Goal: Task Accomplishment & Management: Use online tool/utility

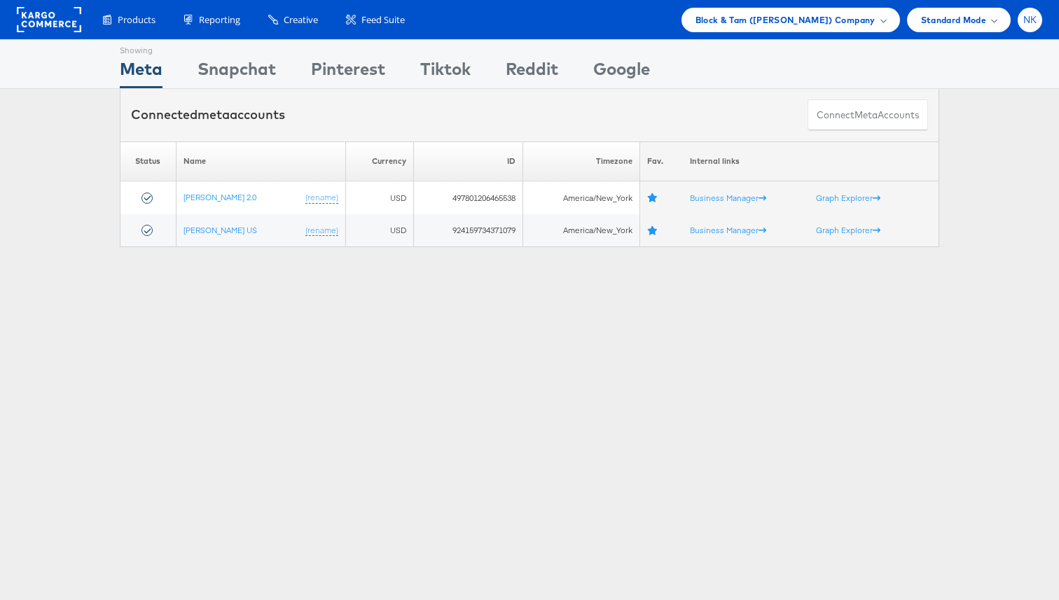
click at [1020, 27] on div "NK" at bounding box center [1029, 20] width 25 height 25
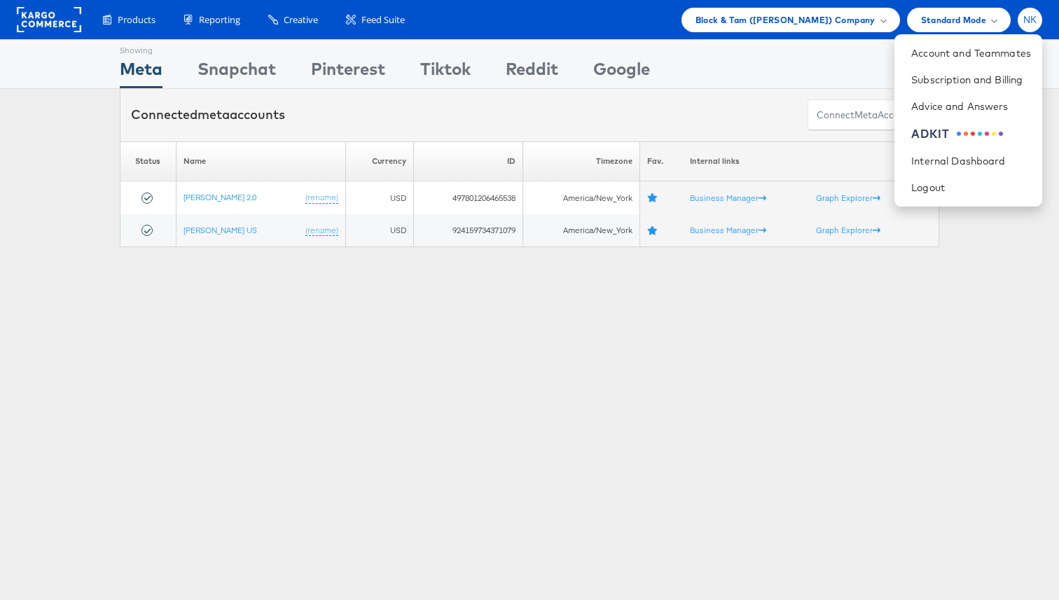
click at [1020, 27] on div "NK" at bounding box center [1029, 20] width 25 height 25
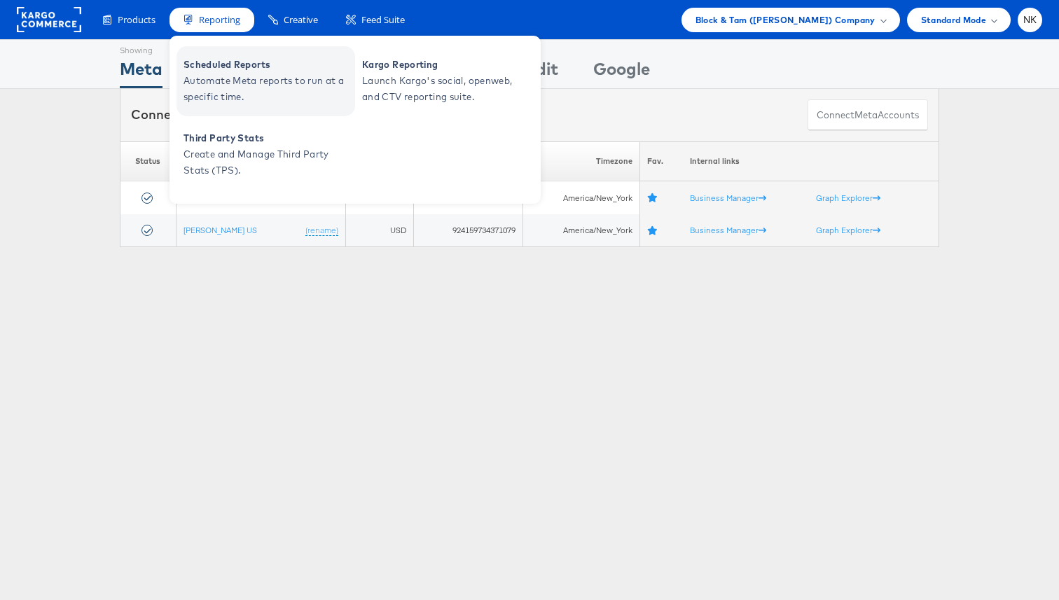
click at [246, 74] on span "Automate Meta reports to run at a specific time." at bounding box center [267, 89] width 168 height 32
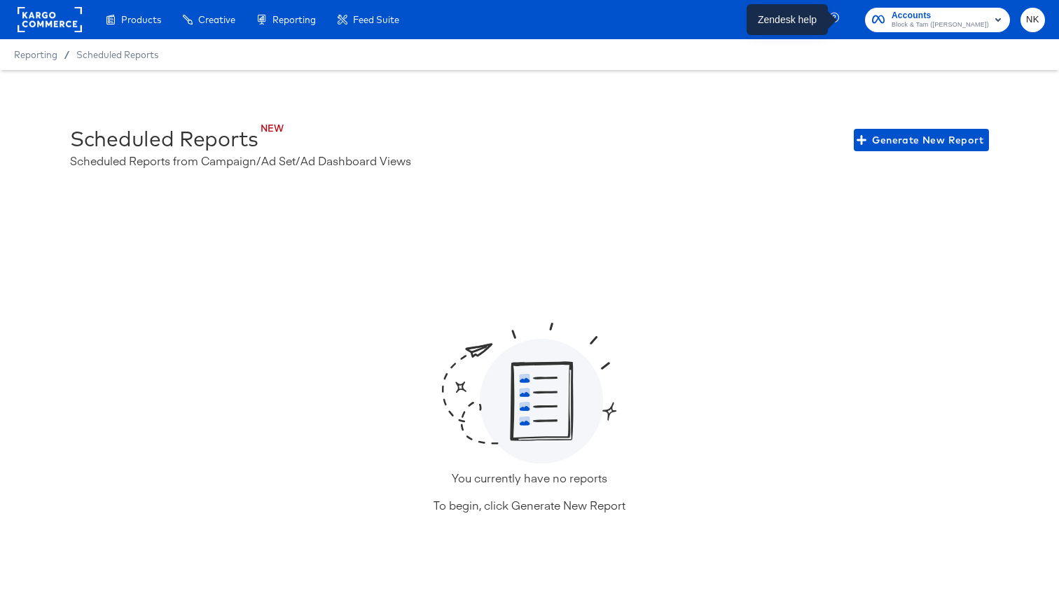
click at [839, 20] on icon "button" at bounding box center [834, 18] width 10 height 10
click at [838, 16] on icon "button" at bounding box center [834, 18] width 10 height 10
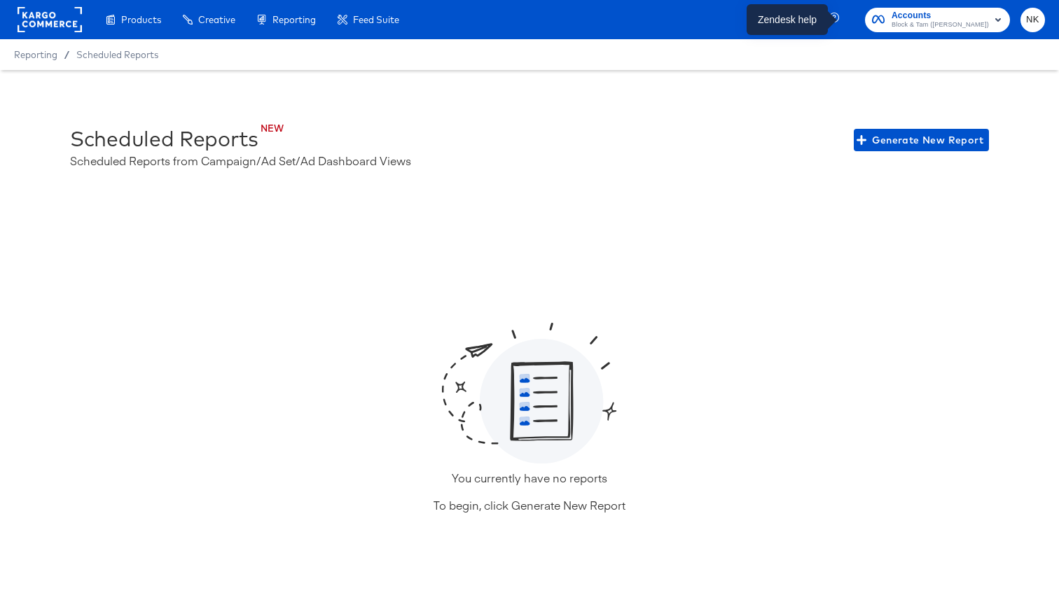
click at [842, 18] on icon "button" at bounding box center [835, 19] width 13 height 13
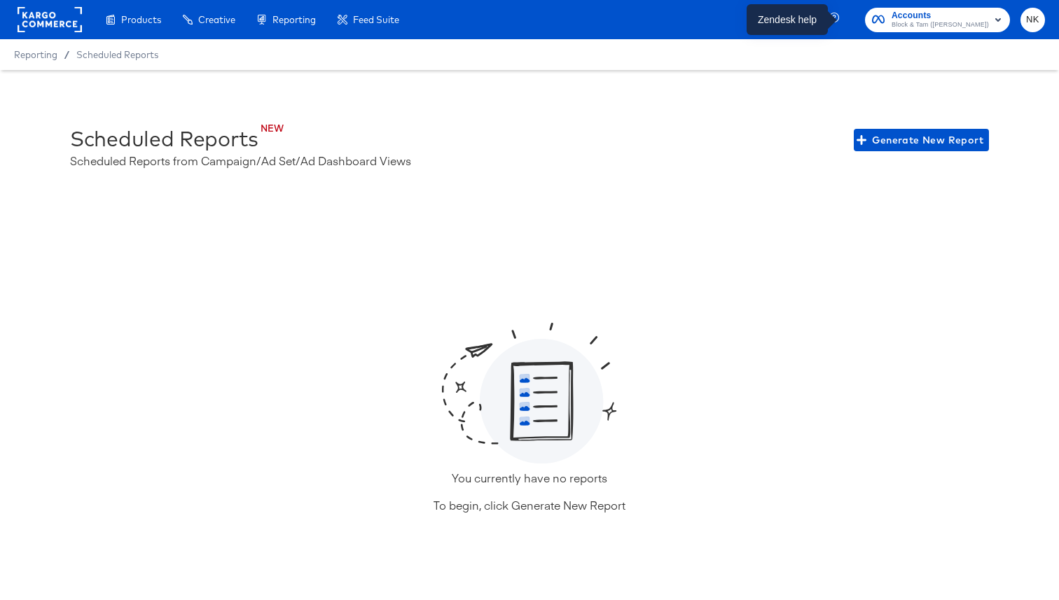
click at [838, 22] on icon "button" at bounding box center [835, 19] width 13 height 13
click at [805, 17] on div "Products Creative Reporting Feed Suite Accounts Block & Tam (Veronica Beard) NK" at bounding box center [529, 19] width 1059 height 39
click at [839, 18] on div "Products Creative Reporting Feed Suite Accounts Block & Tam (Veronica Beard) NK" at bounding box center [529, 19] width 1059 height 39
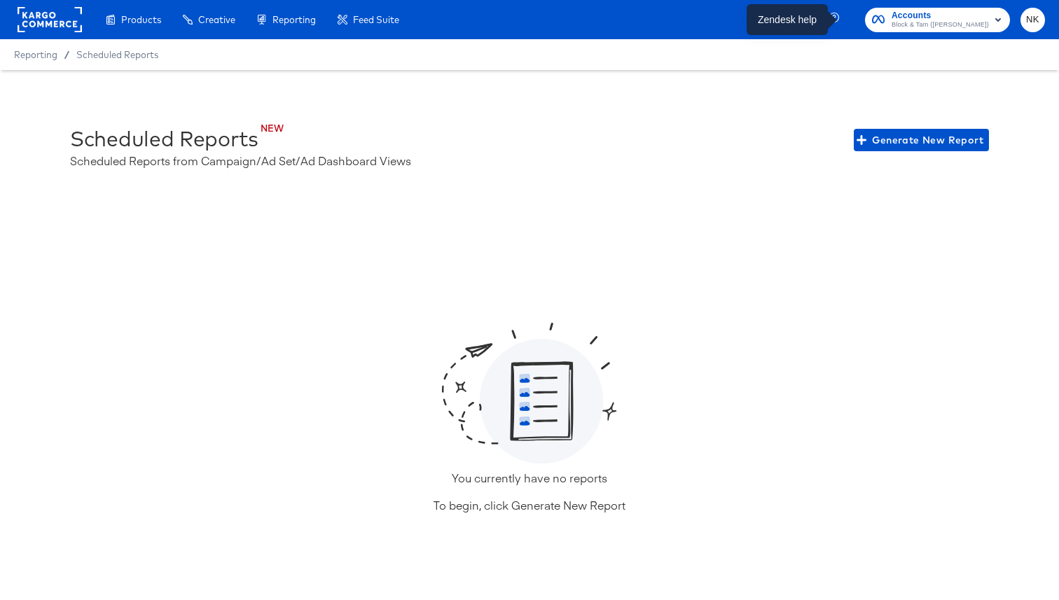
click at [840, 18] on icon "button" at bounding box center [835, 19] width 13 height 13
click at [839, 13] on icon "button" at bounding box center [834, 18] width 10 height 10
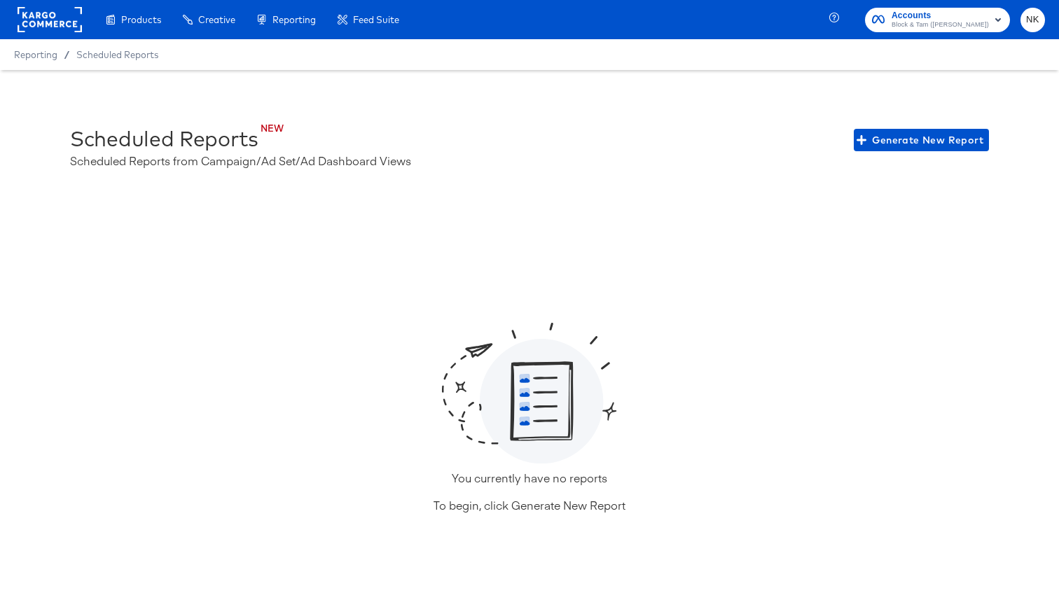
click at [839, 13] on icon "button" at bounding box center [834, 18] width 10 height 10
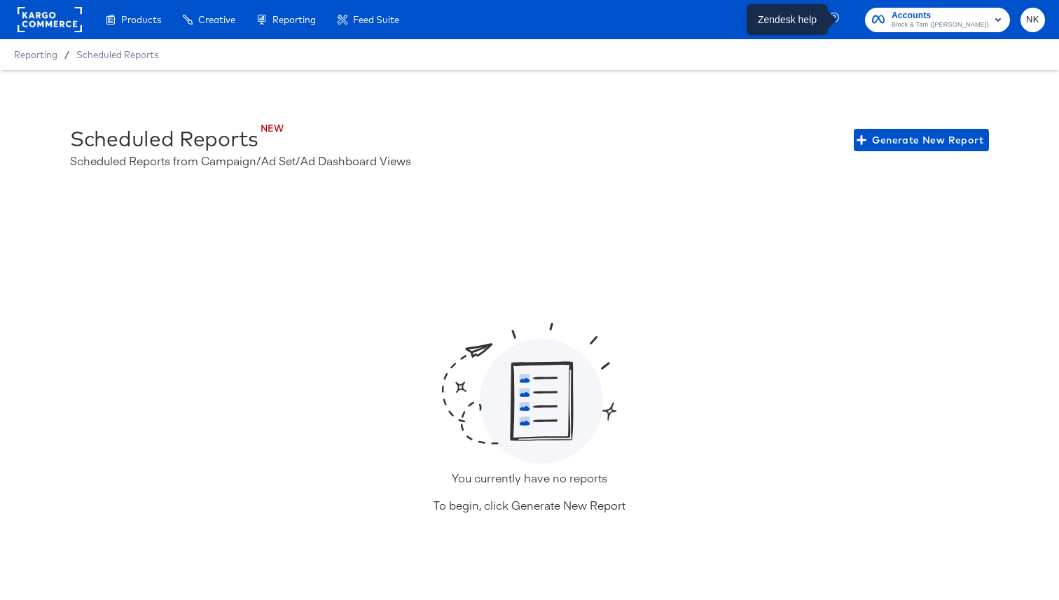
click at [839, 13] on icon "button" at bounding box center [834, 18] width 10 height 10
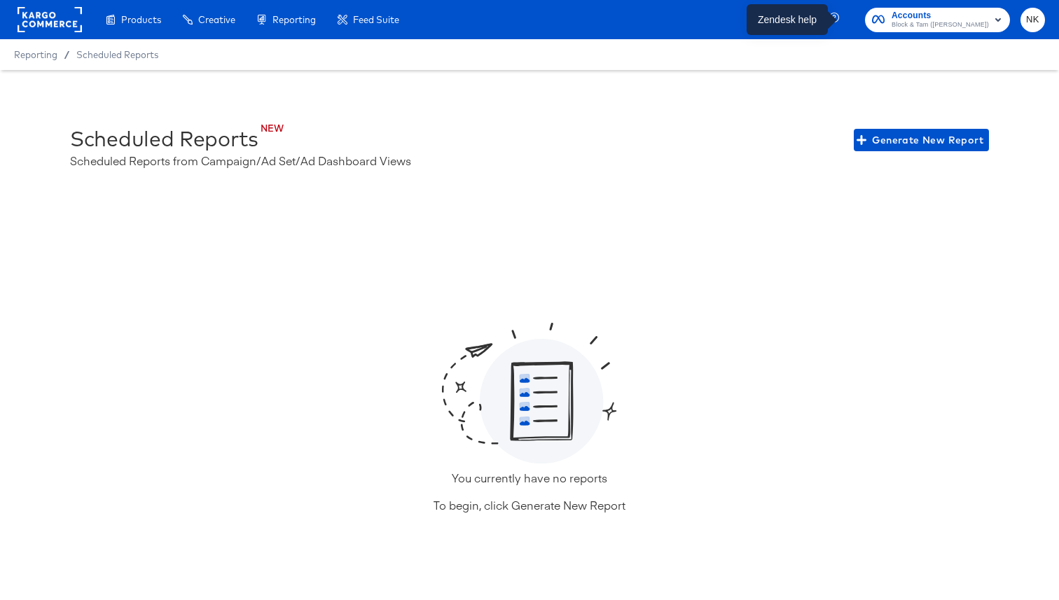
click at [839, 13] on icon "button" at bounding box center [834, 18] width 10 height 10
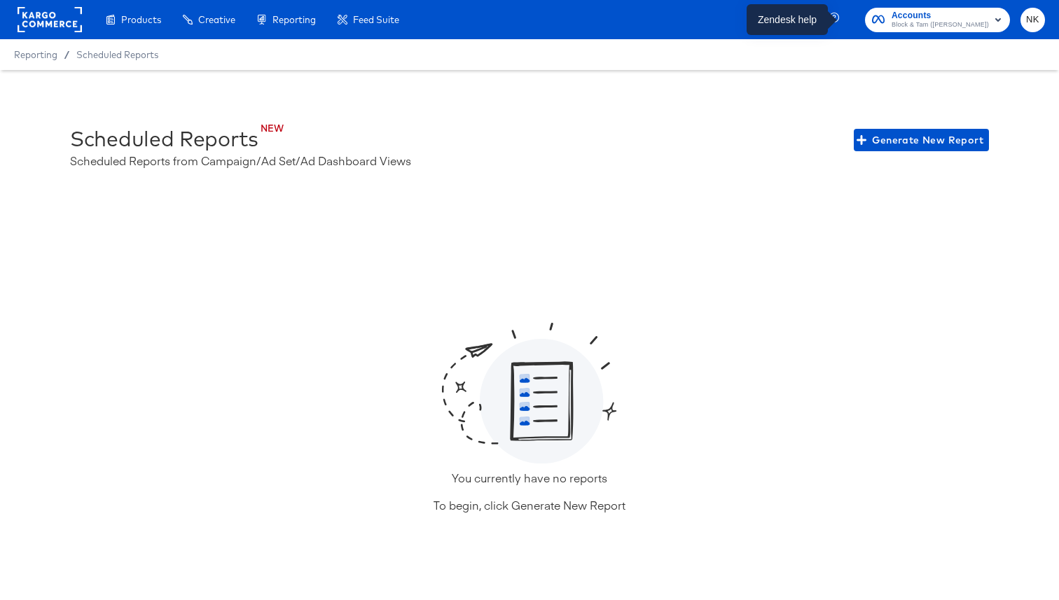
click at [839, 13] on icon "button" at bounding box center [834, 18] width 10 height 10
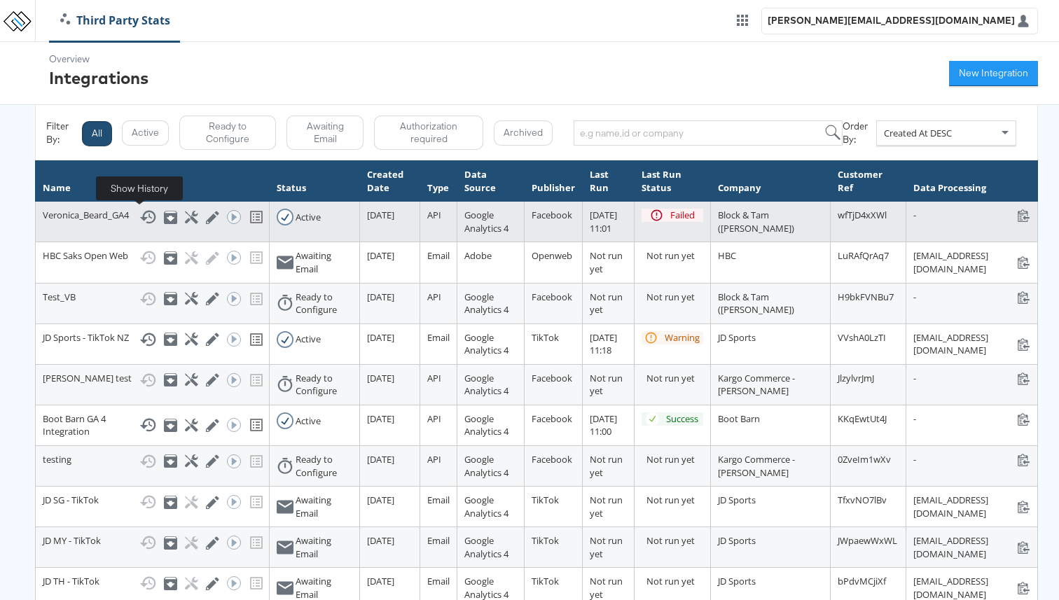
click at [139, 210] on icon at bounding box center [147, 217] width 17 height 17
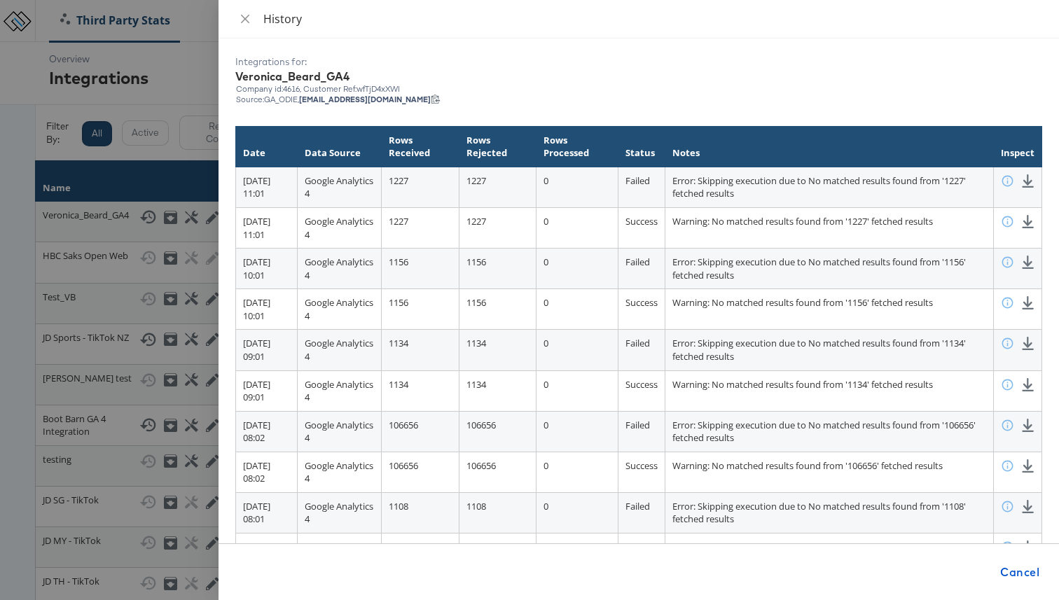
click at [96, 95] on div at bounding box center [529, 300] width 1059 height 600
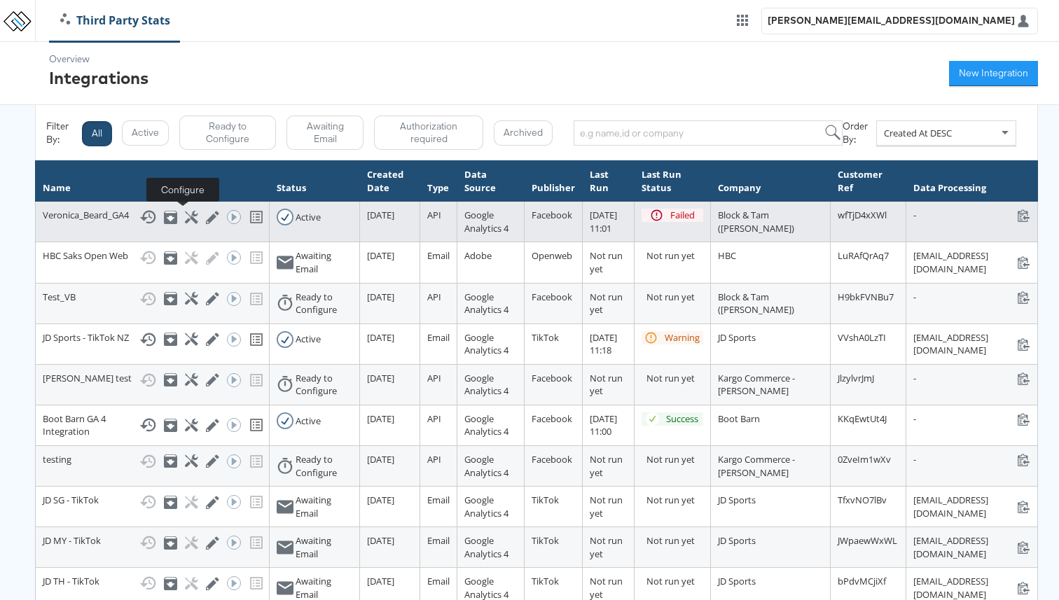
click at [186, 216] on icon at bounding box center [191, 217] width 13 height 13
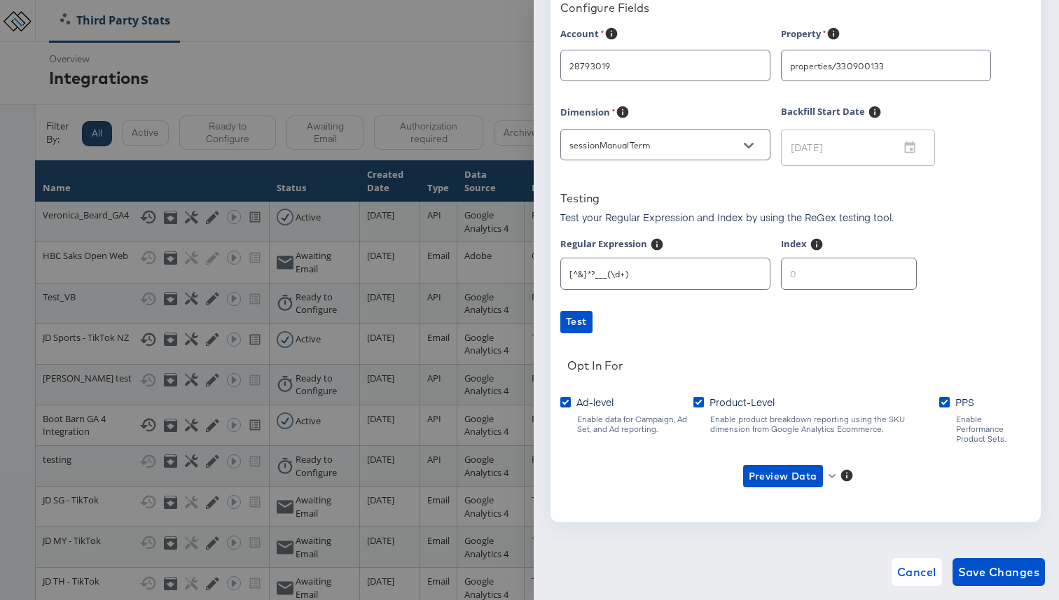
type input "[PERSON_NAME]"
type input "1"
click at [887, 270] on input "1" at bounding box center [848, 268] width 134 height 30
click at [835, 465] on button "Preview Data" at bounding box center [788, 476] width 102 height 22
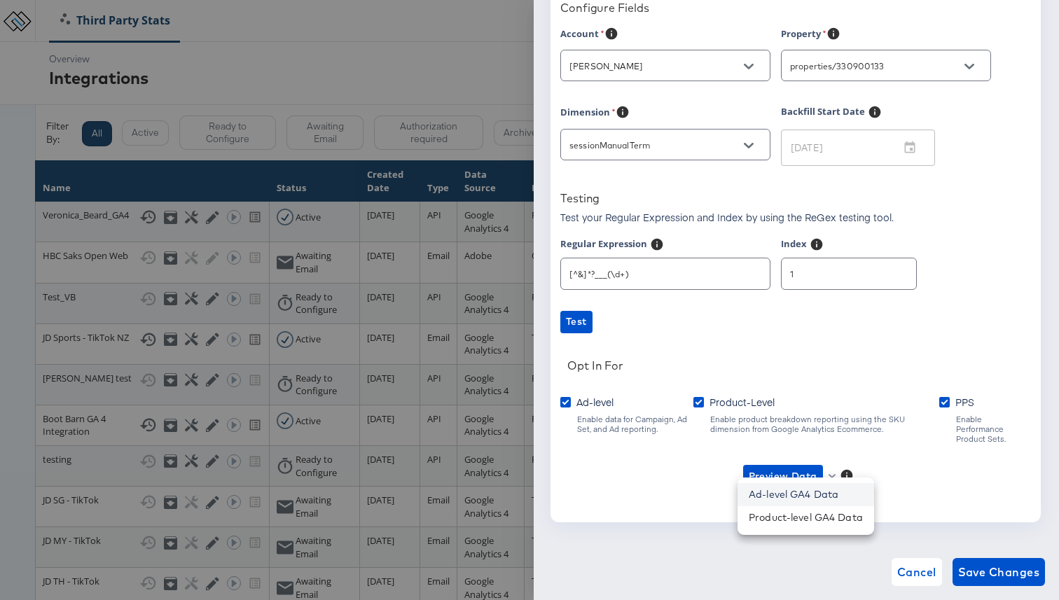
click at [805, 500] on li "Ad-level GA4 Data" at bounding box center [805, 494] width 137 height 23
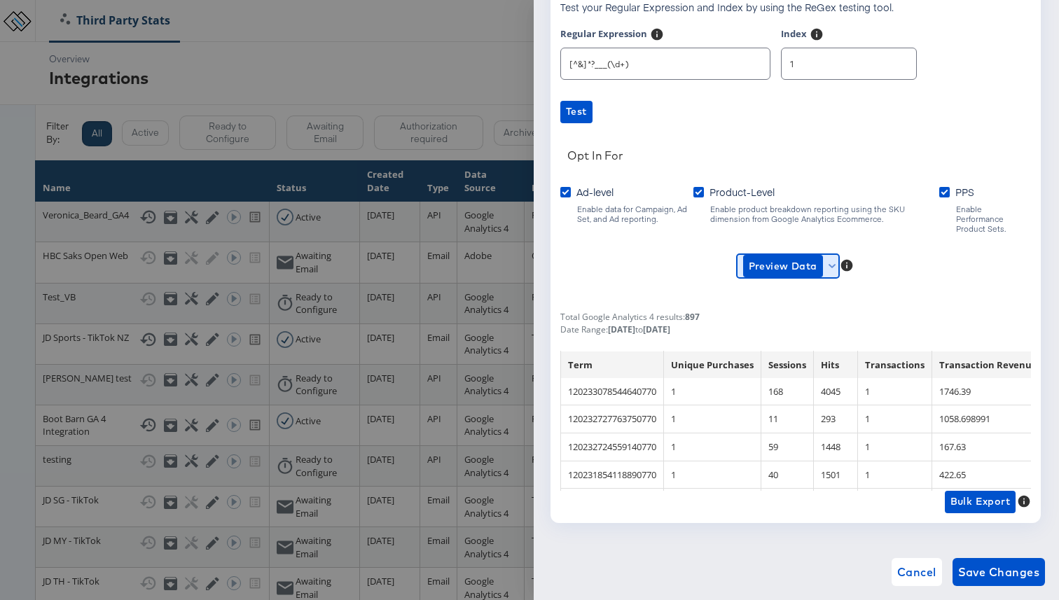
scroll to position [941, 0]
click at [990, 570] on span "Save Changes" at bounding box center [999, 572] width 82 height 20
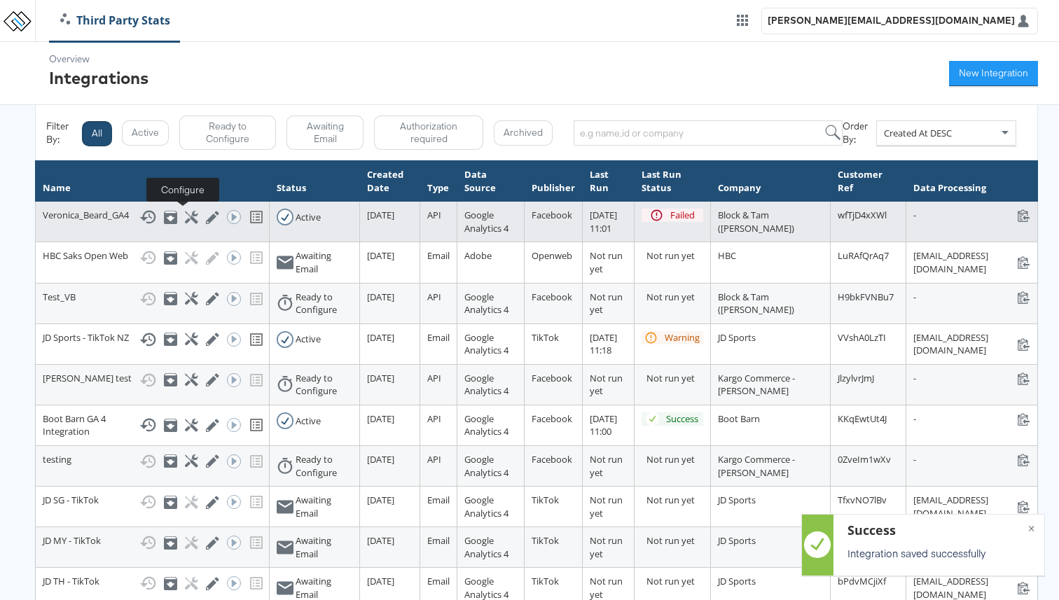
click at [185, 218] on icon at bounding box center [191, 217] width 13 height 13
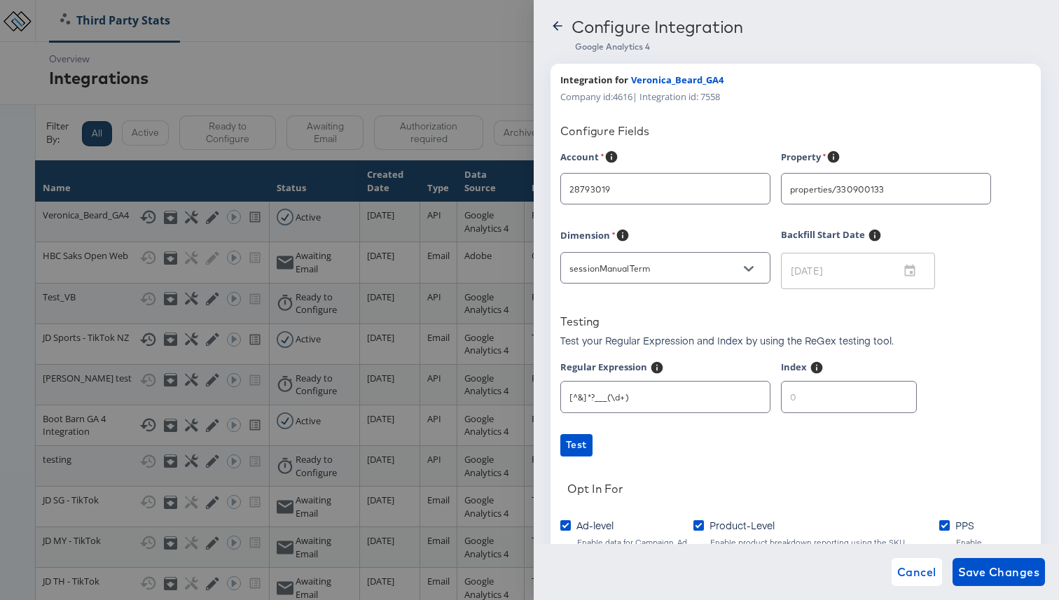
type input "[PERSON_NAME]"
click at [553, 34] on div at bounding box center [557, 30] width 14 height 22
click at [554, 30] on icon at bounding box center [557, 26] width 14 height 14
